Goal: Check status: Check status

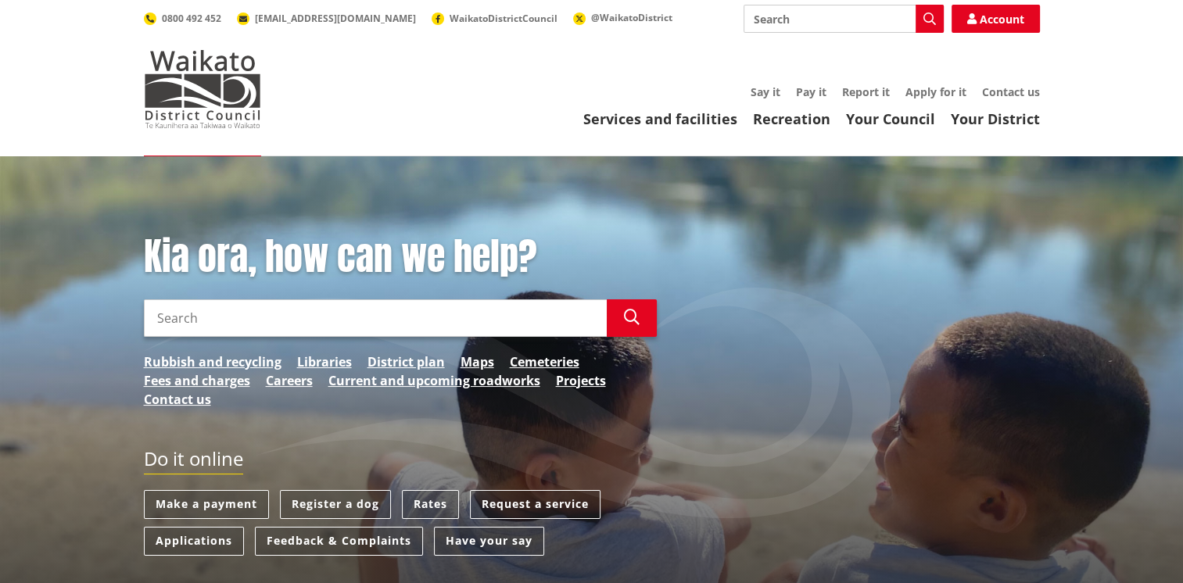
click at [221, 309] on input "Search" at bounding box center [375, 318] width 463 height 38
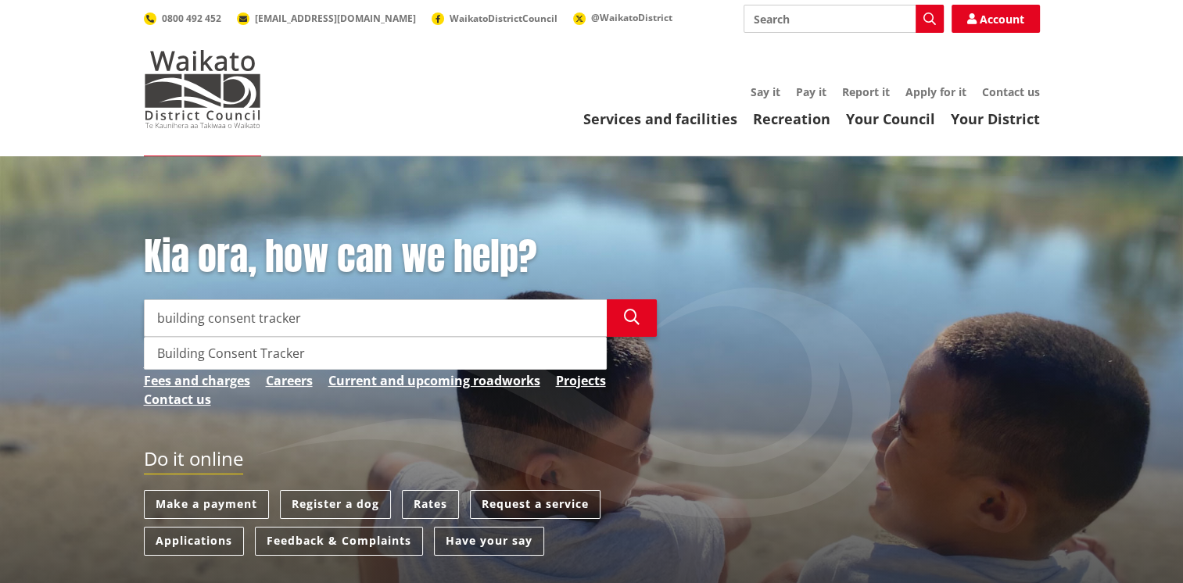
type input "building consent tracker"
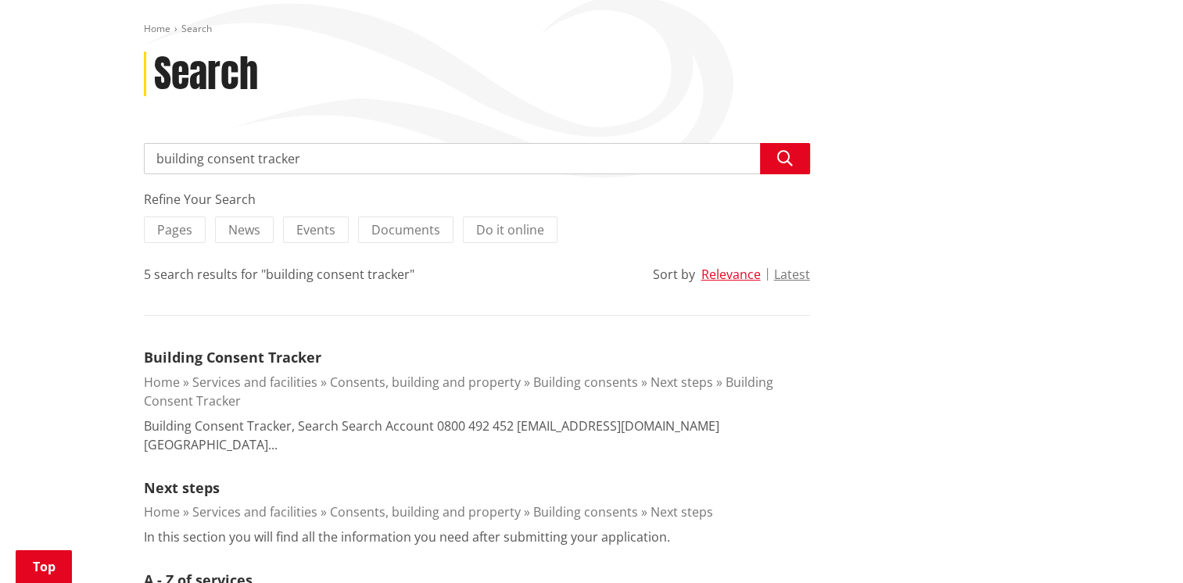
scroll to position [234, 0]
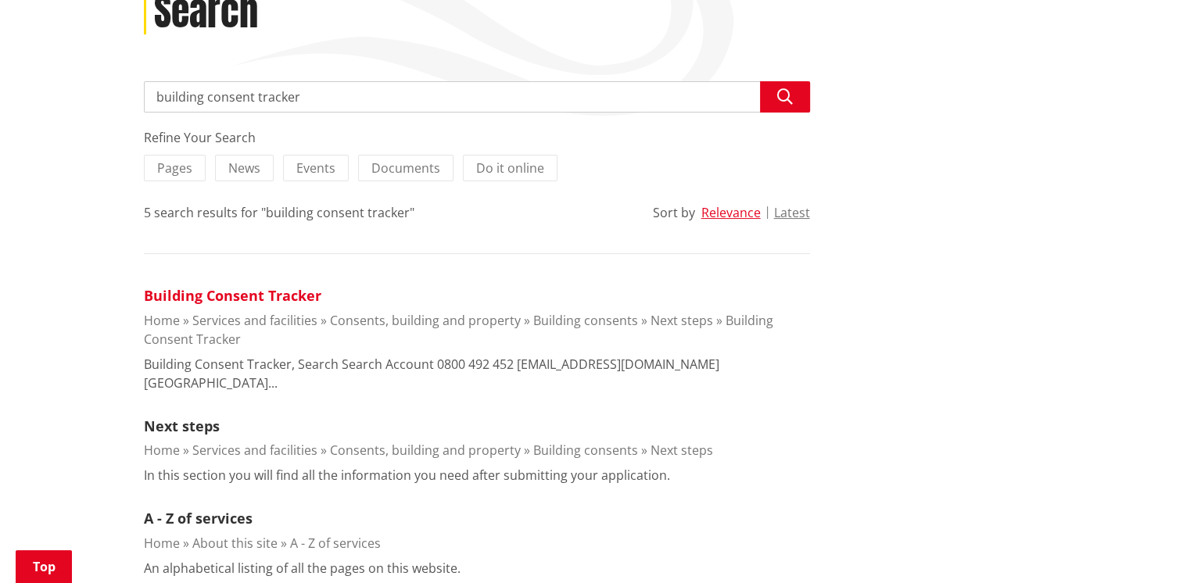
click at [209, 292] on link "Building Consent Tracker" at bounding box center [232, 295] width 177 height 19
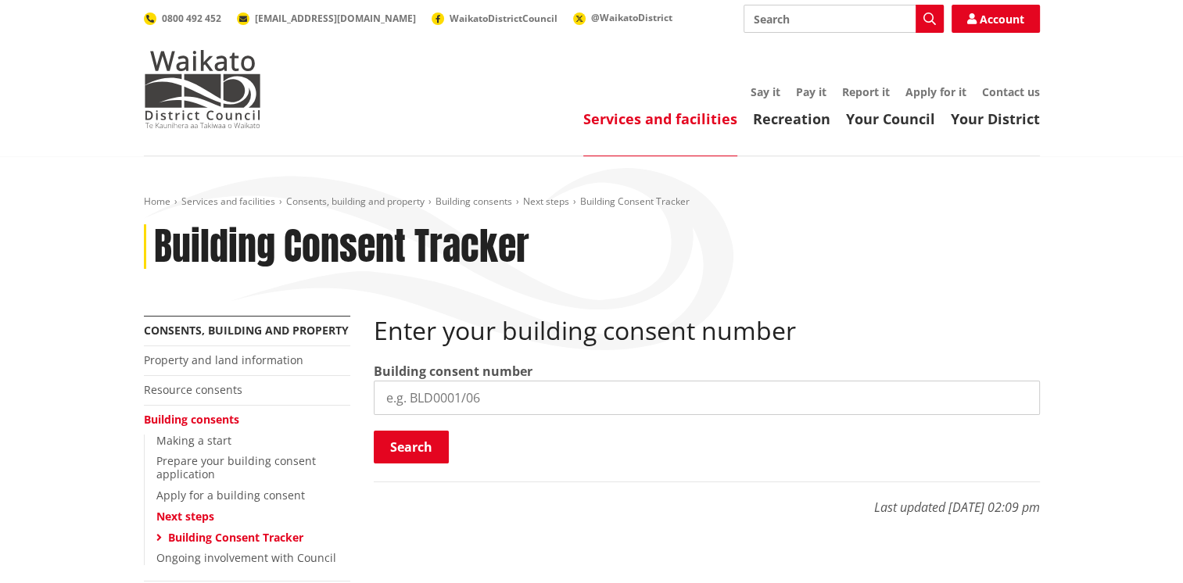
click at [460, 398] on input "search" at bounding box center [707, 398] width 666 height 34
type input "BLD0181/26"
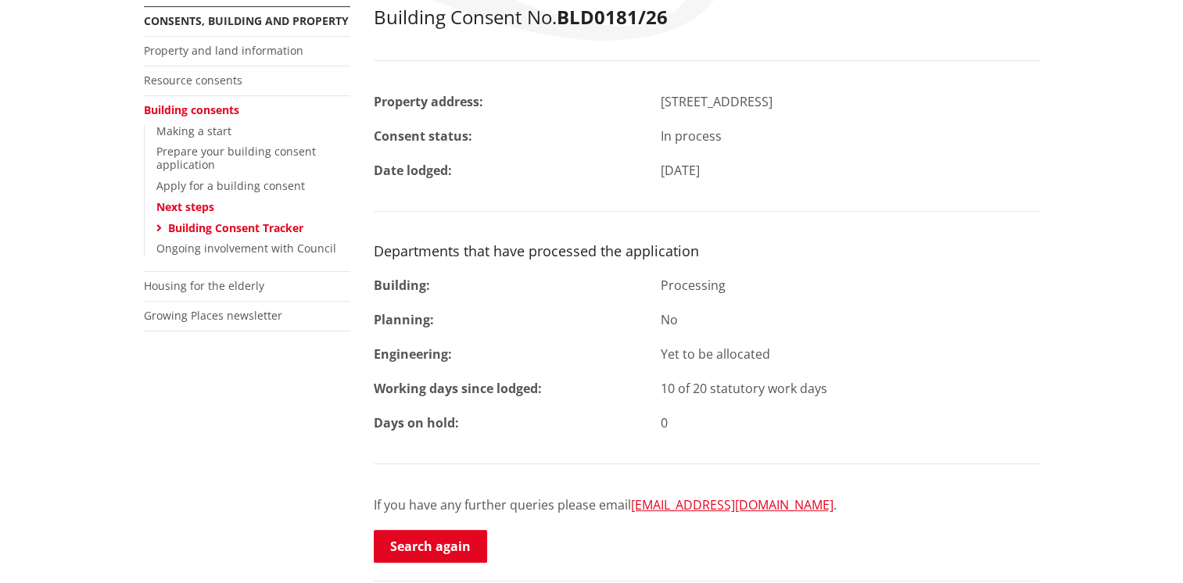
scroll to position [313, 0]
